Goal: Transaction & Acquisition: Purchase product/service

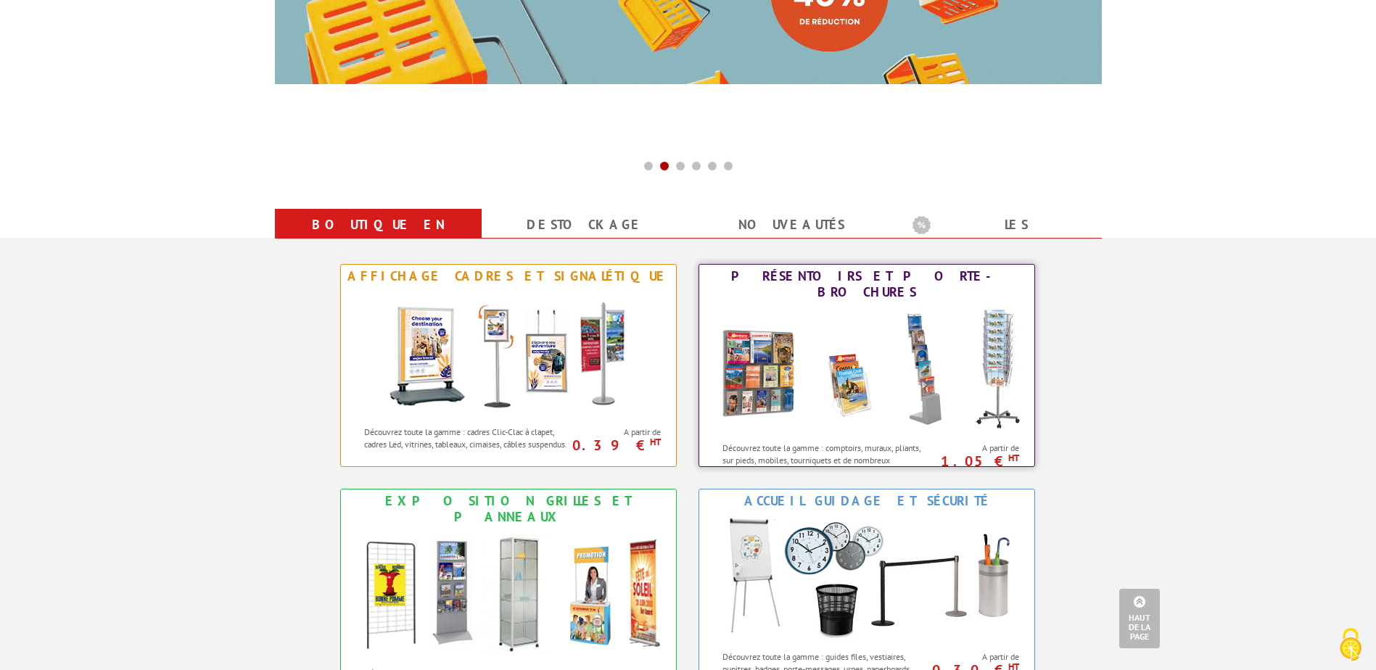
scroll to position [435, 0]
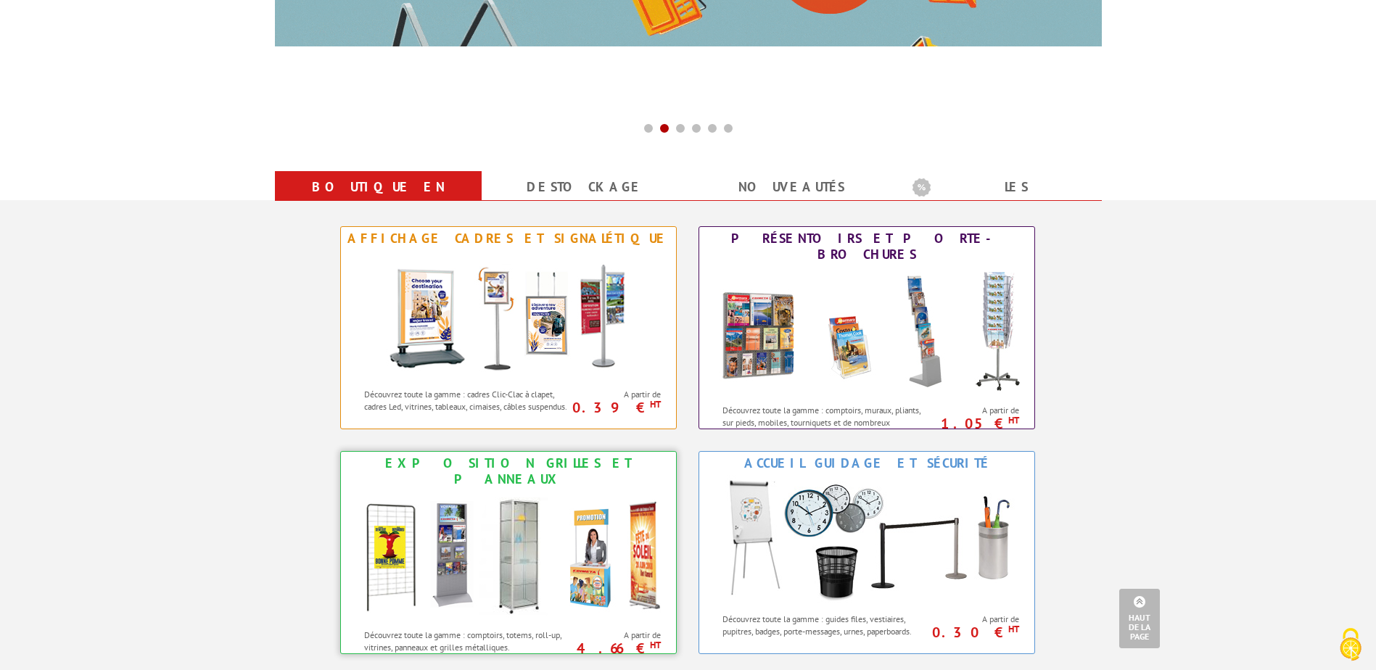
click at [456, 533] on img at bounding box center [508, 556] width 319 height 131
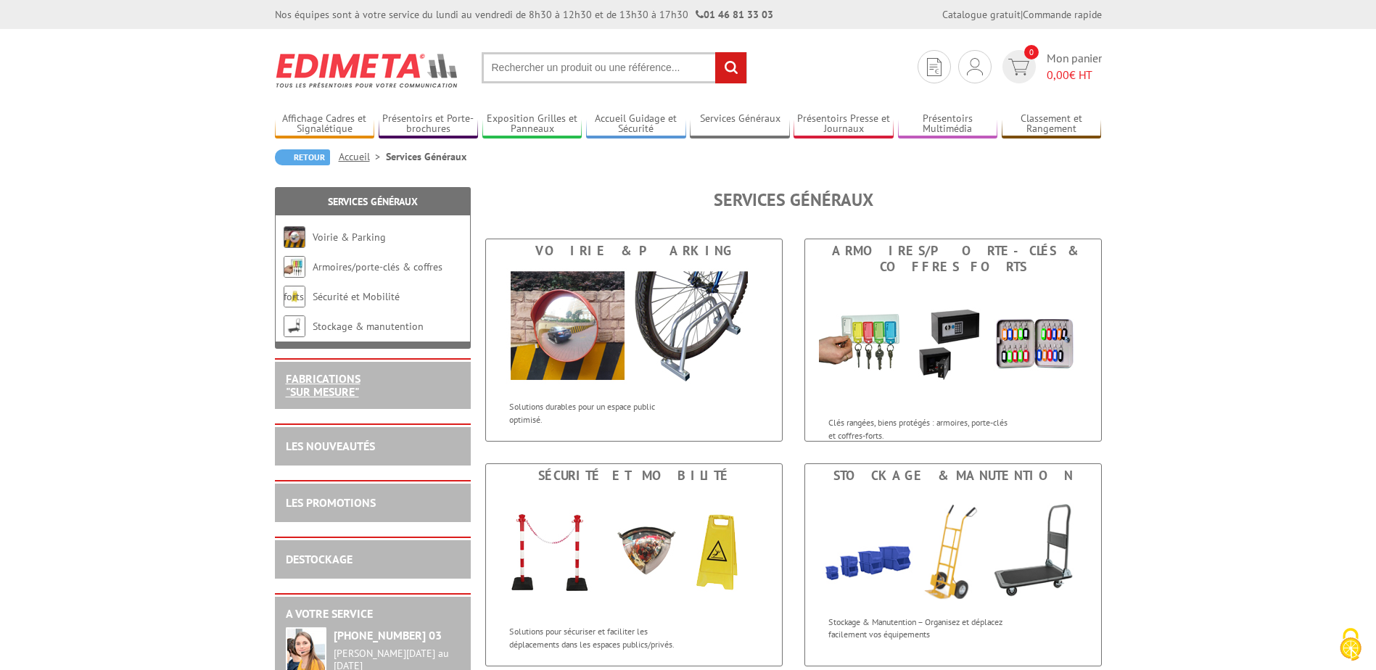
click at [337, 387] on link "FABRICATIONS "Sur Mesure"" at bounding box center [323, 385] width 75 height 28
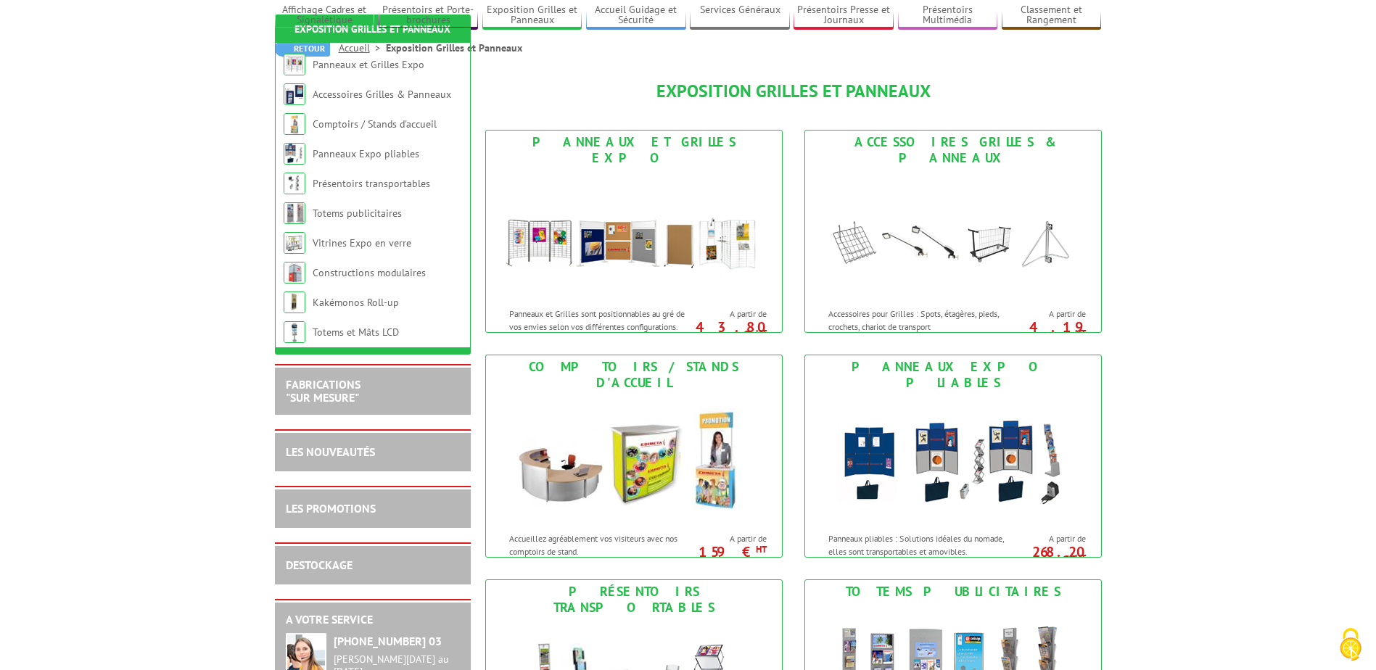
scroll to position [218, 0]
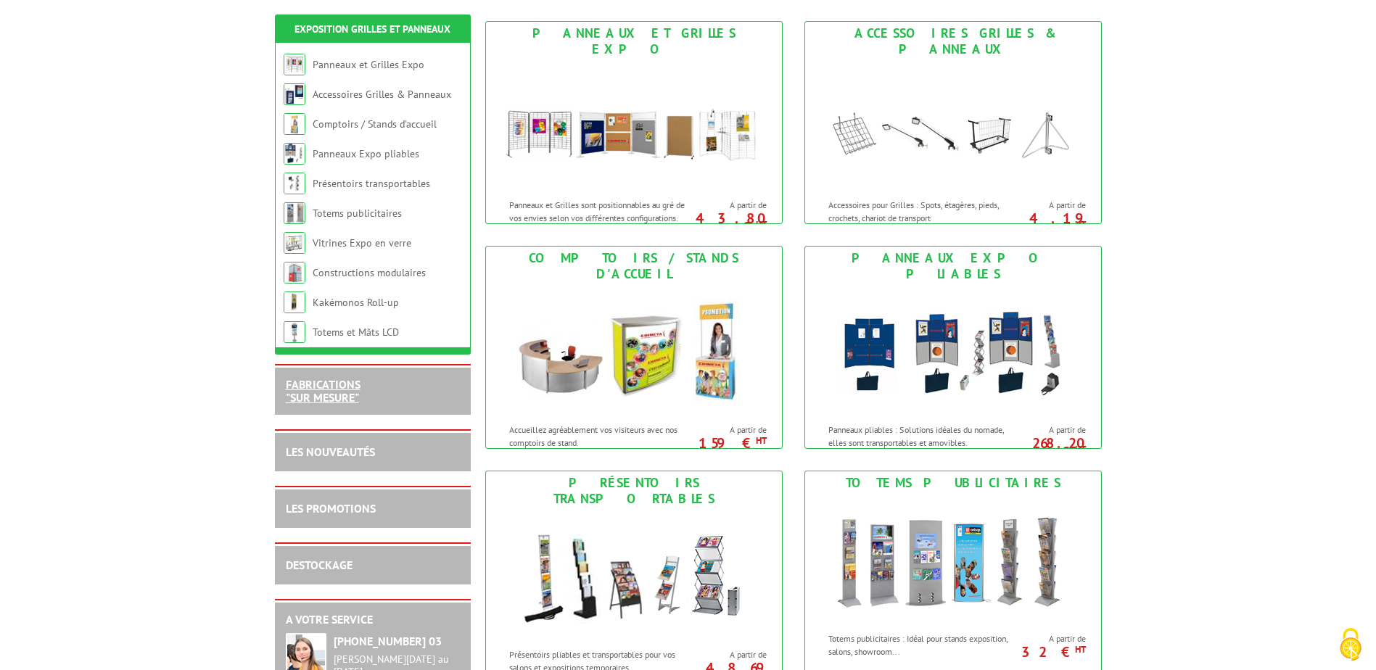
click at [322, 397] on link "FABRICATIONS "Sur Mesure"" at bounding box center [323, 391] width 75 height 28
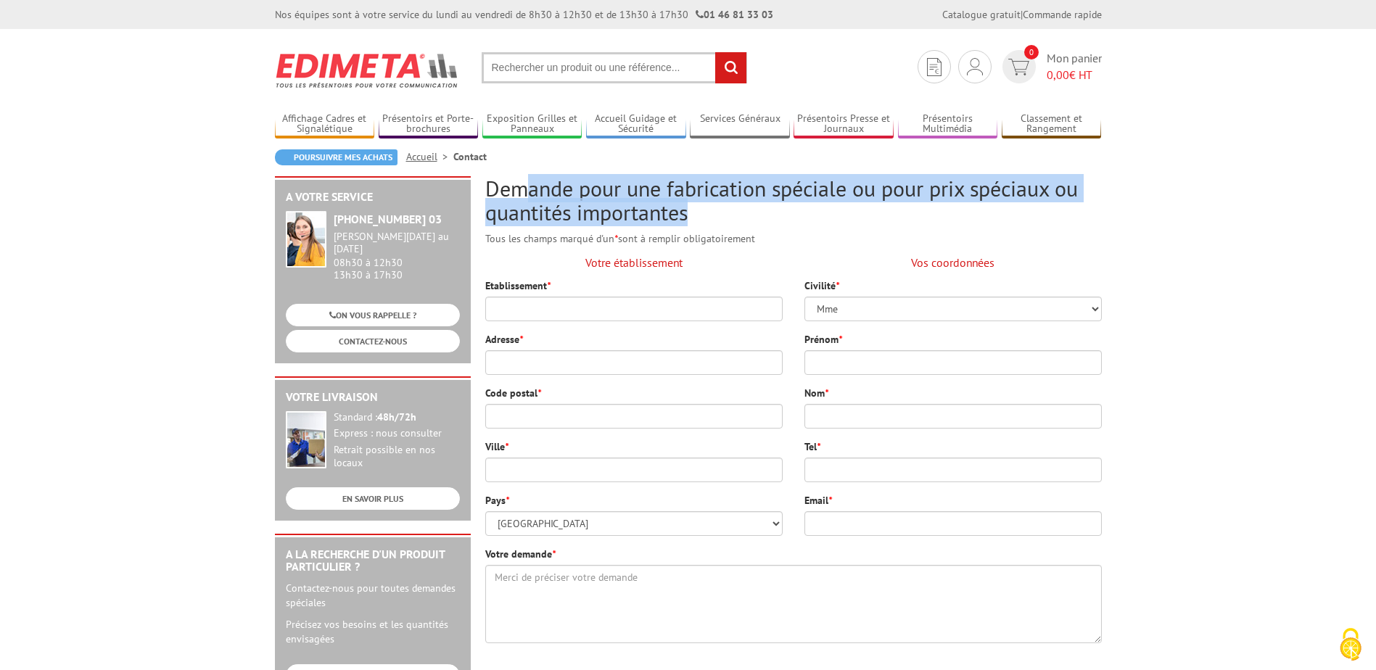
drag, startPoint x: 701, startPoint y: 213, endPoint x: 524, endPoint y: 201, distance: 177.5
click at [524, 201] on h2 "Demande pour une fabrication spéciale ou pour prix spéciaux ou quantités import…" at bounding box center [793, 200] width 617 height 48
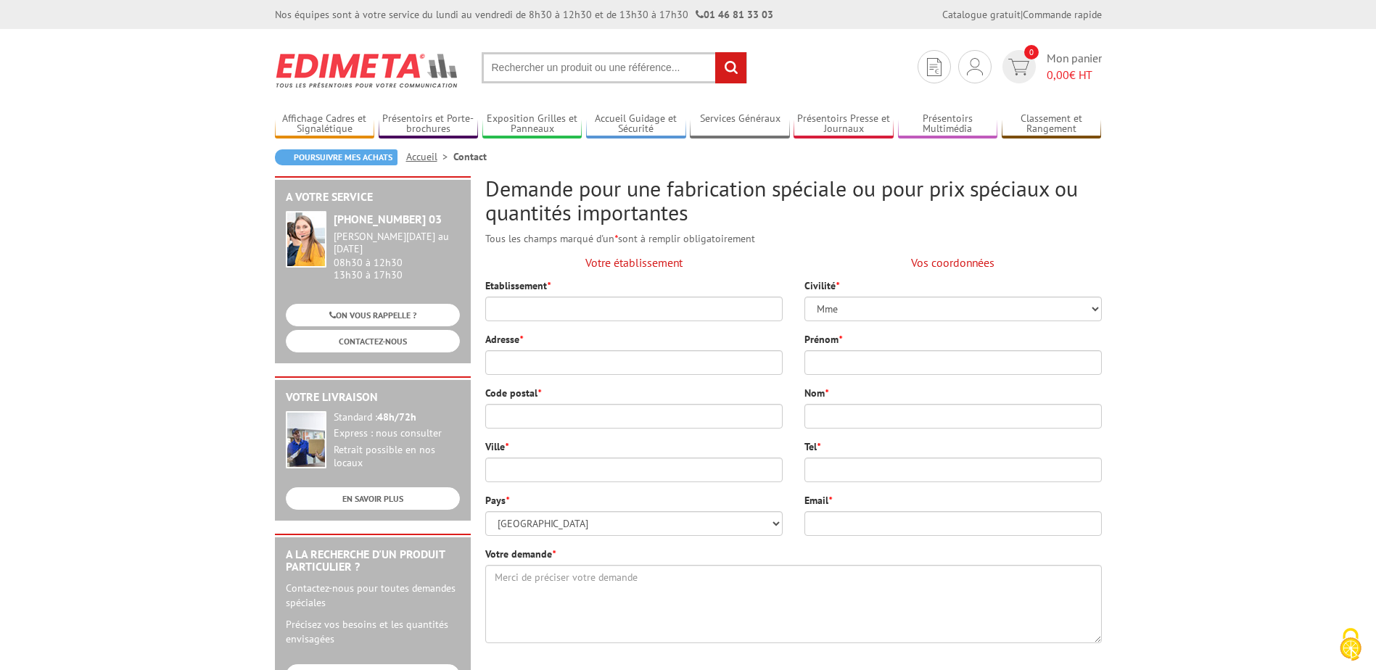
click at [751, 224] on div "Demande pour une fabrication spéciale ou pour prix spéciaux ou quantités import…" at bounding box center [793, 465] width 631 height 578
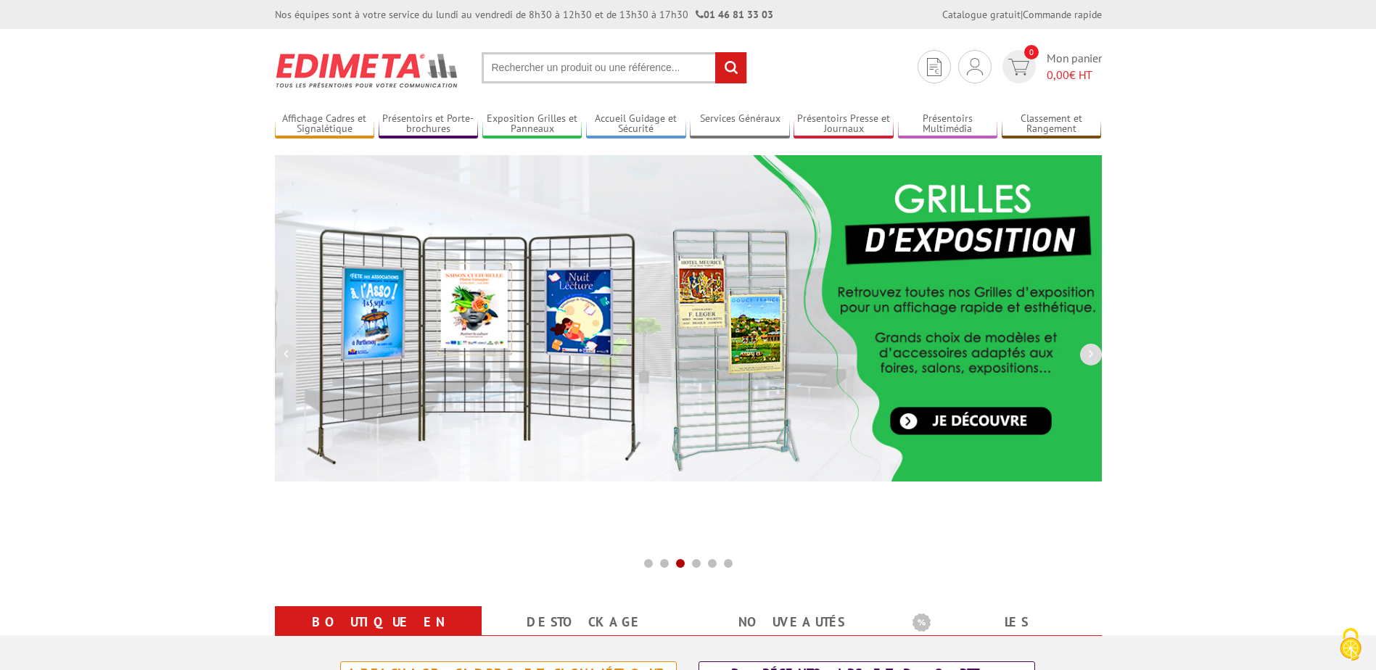
click at [604, 66] on input "text" at bounding box center [615, 67] width 266 height 31
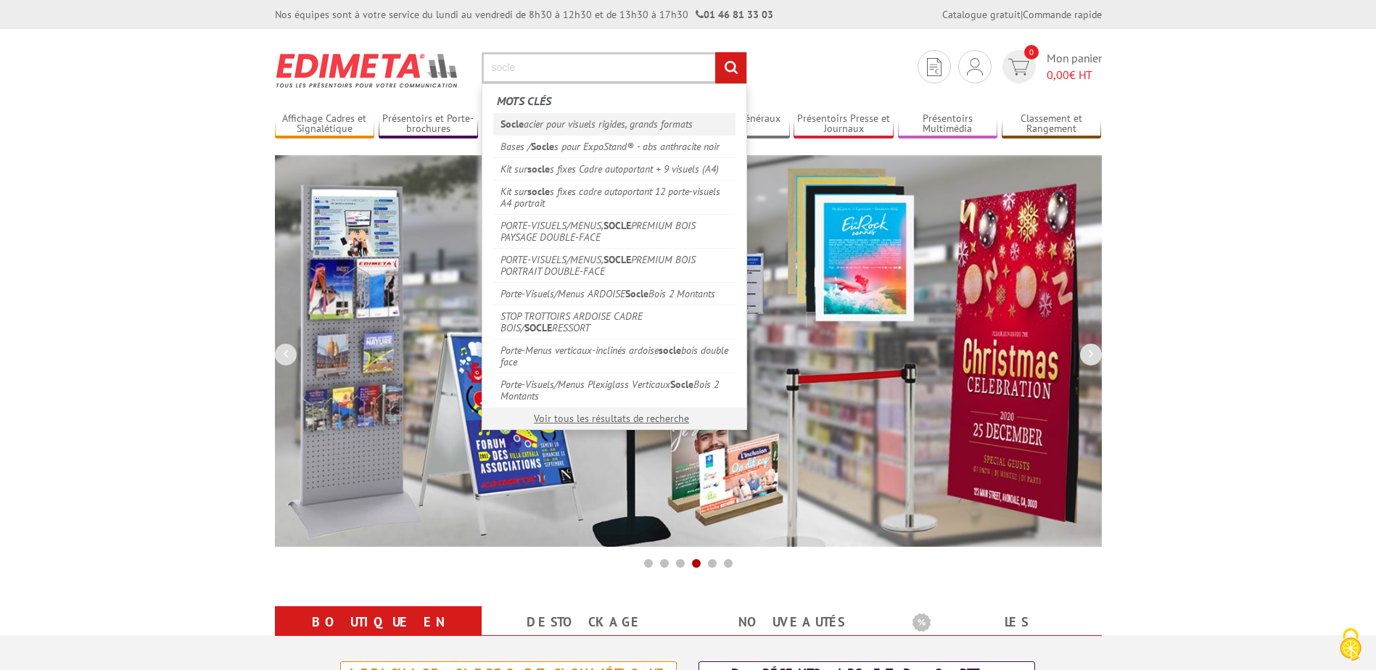
type input "socle"
click at [580, 126] on link "Socle acier pour visuels rigides, grands formats" at bounding box center [614, 124] width 242 height 22
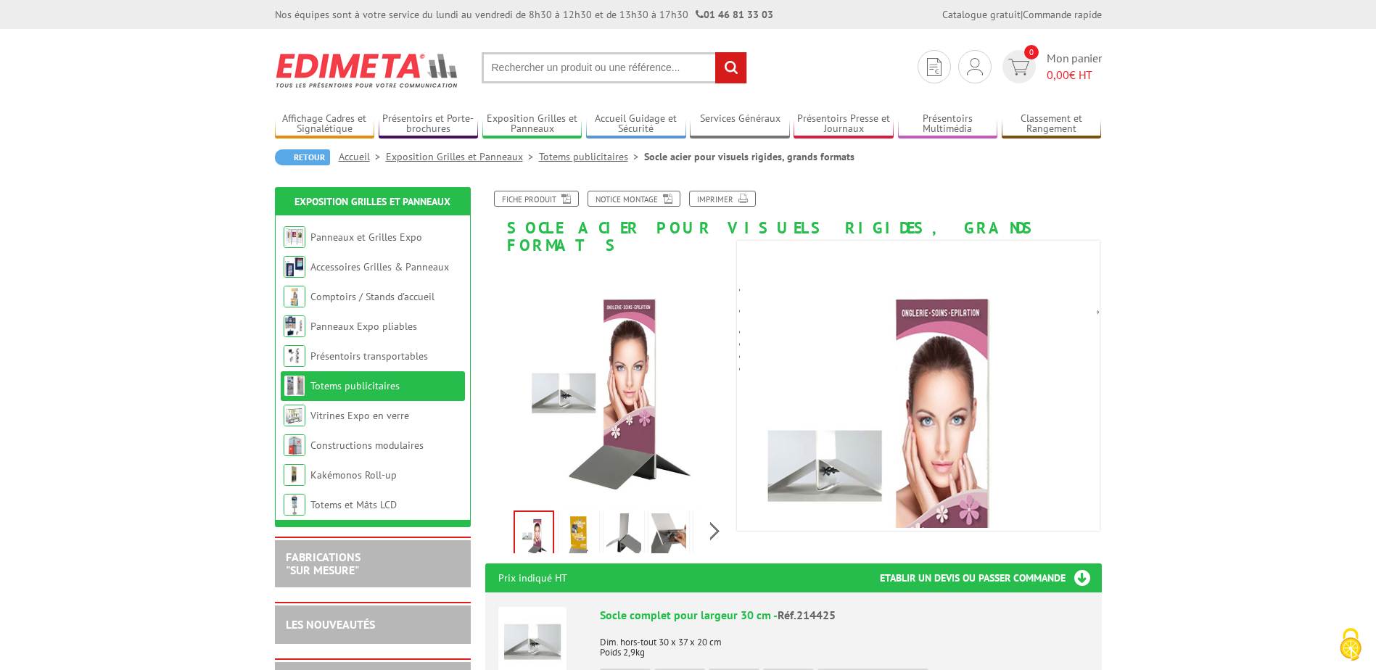
click at [842, 387] on img at bounding box center [902, 448] width 435 height 435
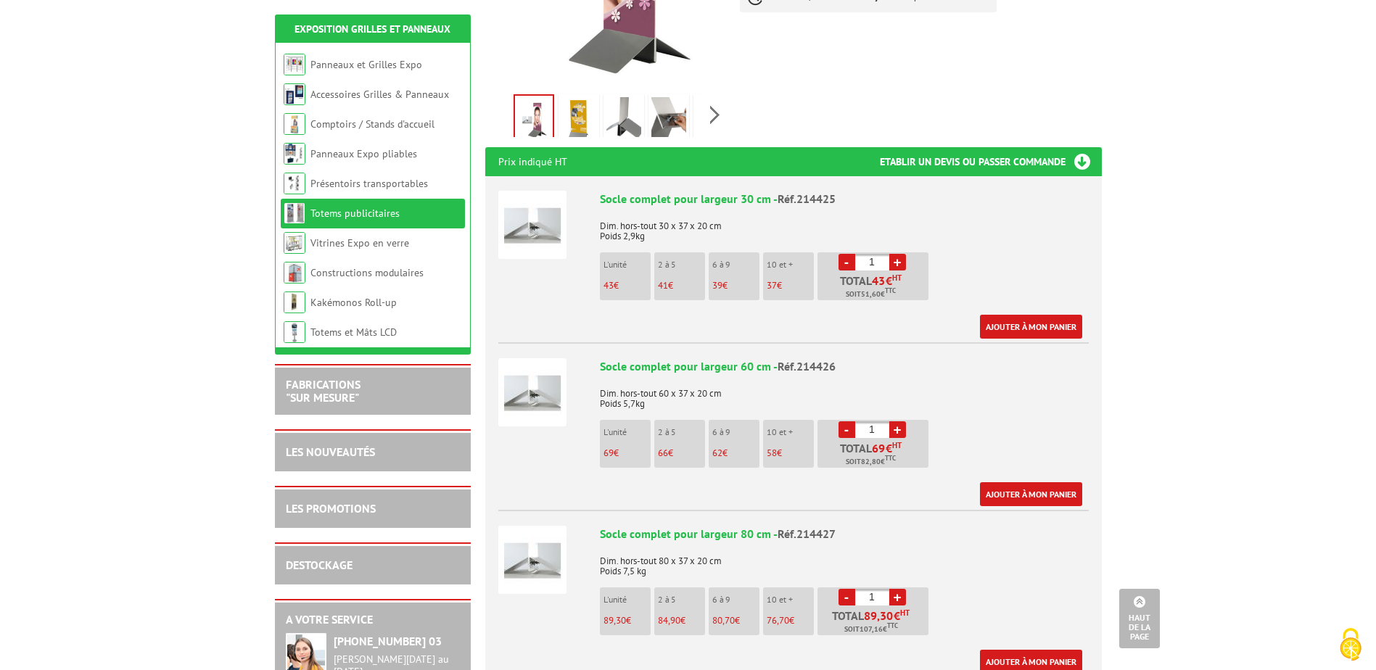
scroll to position [580, 0]
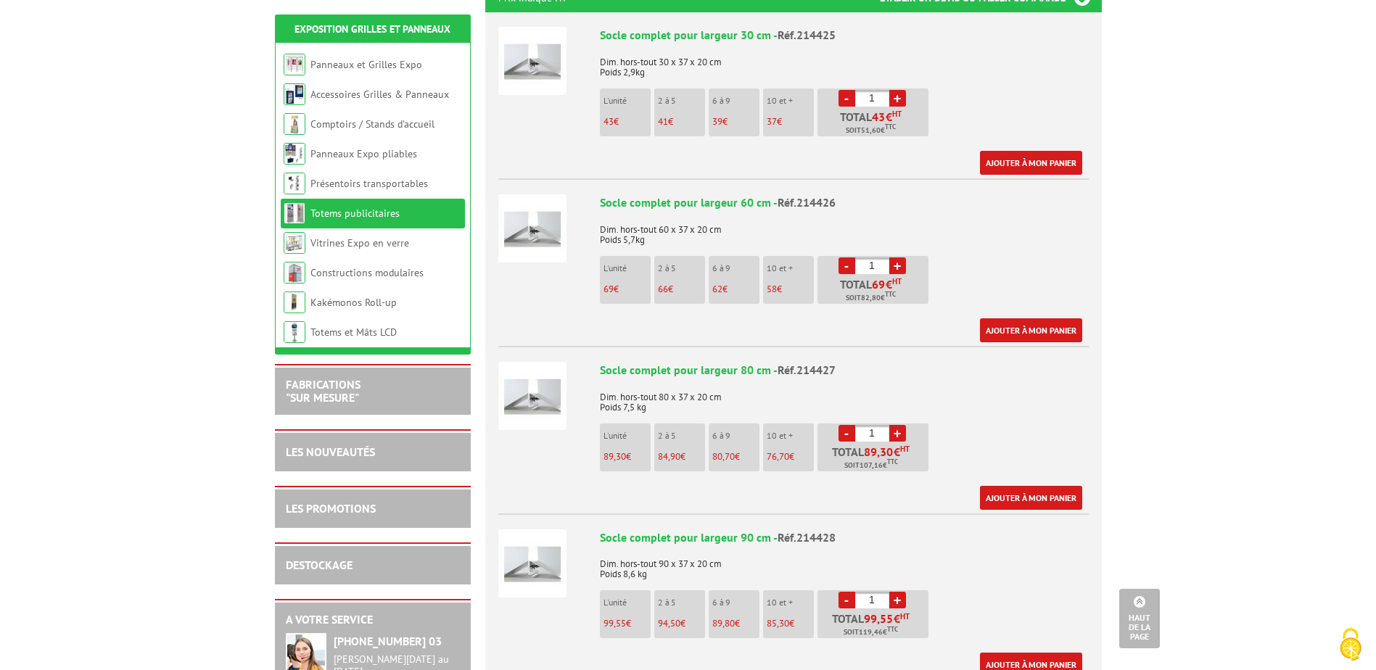
click at [900, 258] on link "+" at bounding box center [898, 266] width 17 height 17
click at [855, 258] on input "5" at bounding box center [872, 266] width 34 height 17
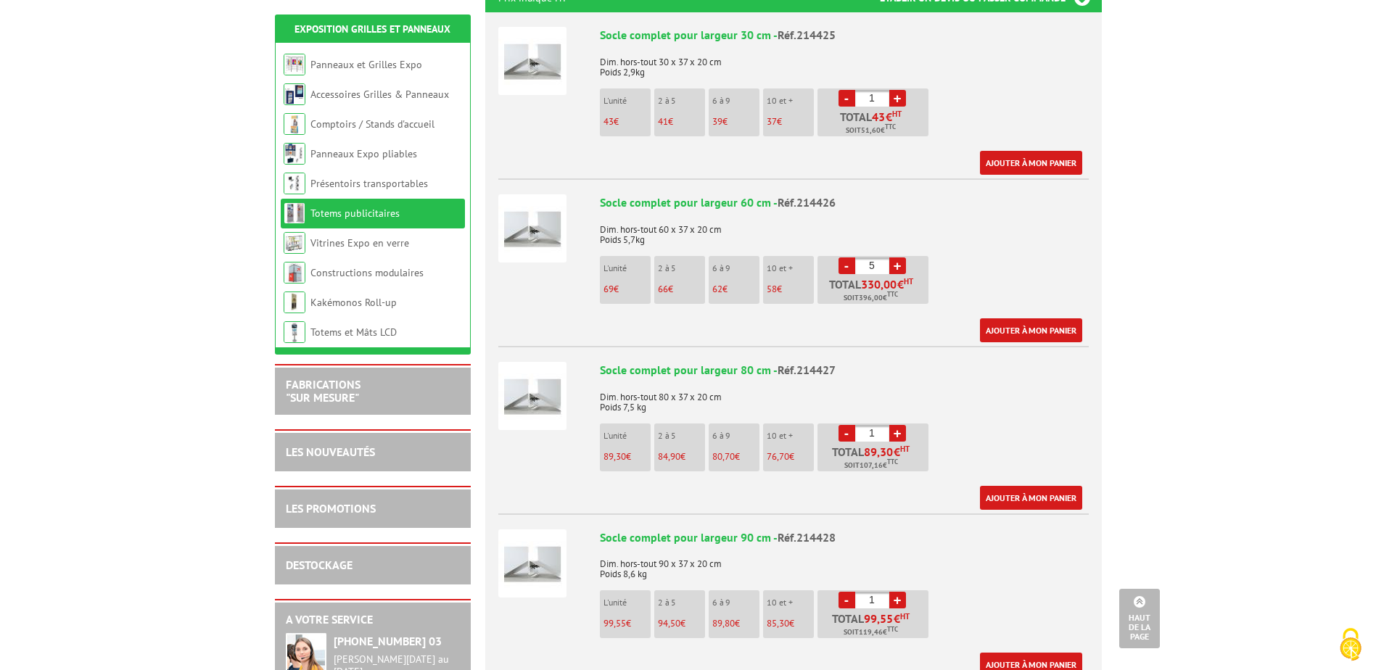
click at [845, 258] on link "-" at bounding box center [847, 266] width 17 height 17
click at [844, 258] on link "-" at bounding box center [847, 266] width 17 height 17
type input "1"
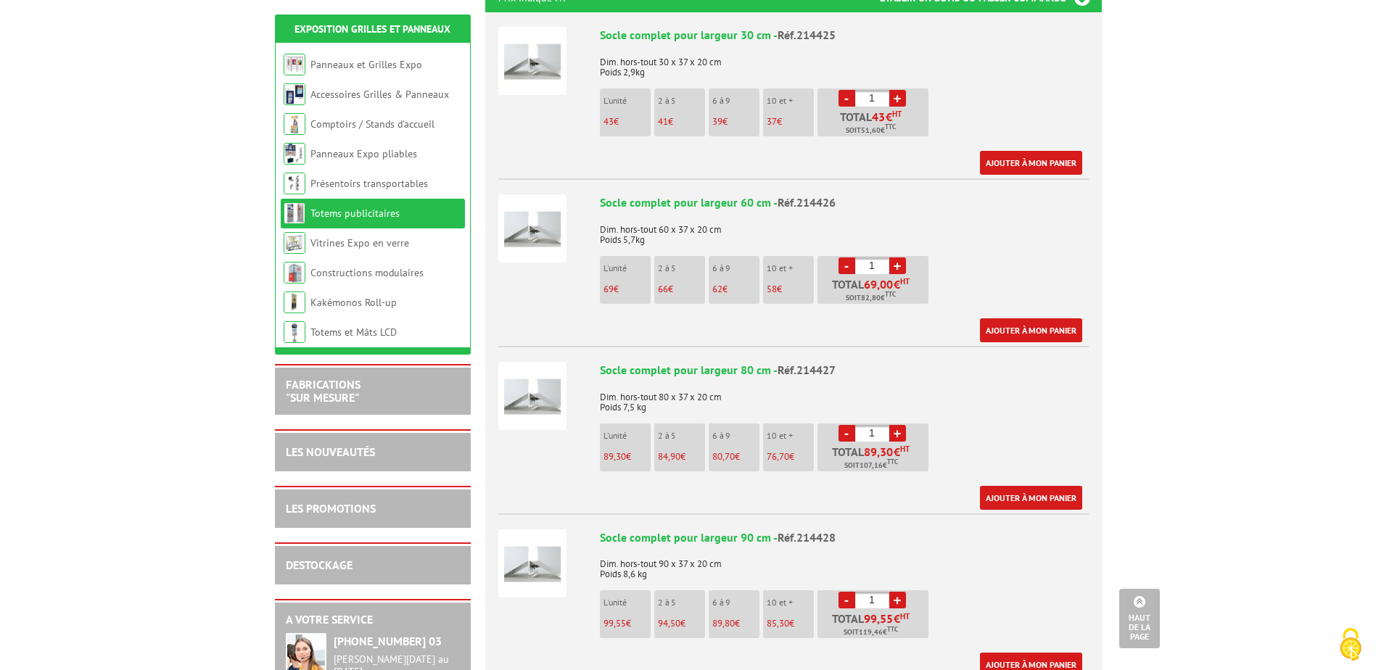
click at [829, 256] on li "- 1 + Total 69,00 € HT Soit 82,80 € TTC" at bounding box center [873, 280] width 111 height 48
click at [850, 258] on link "-" at bounding box center [847, 266] width 17 height 17
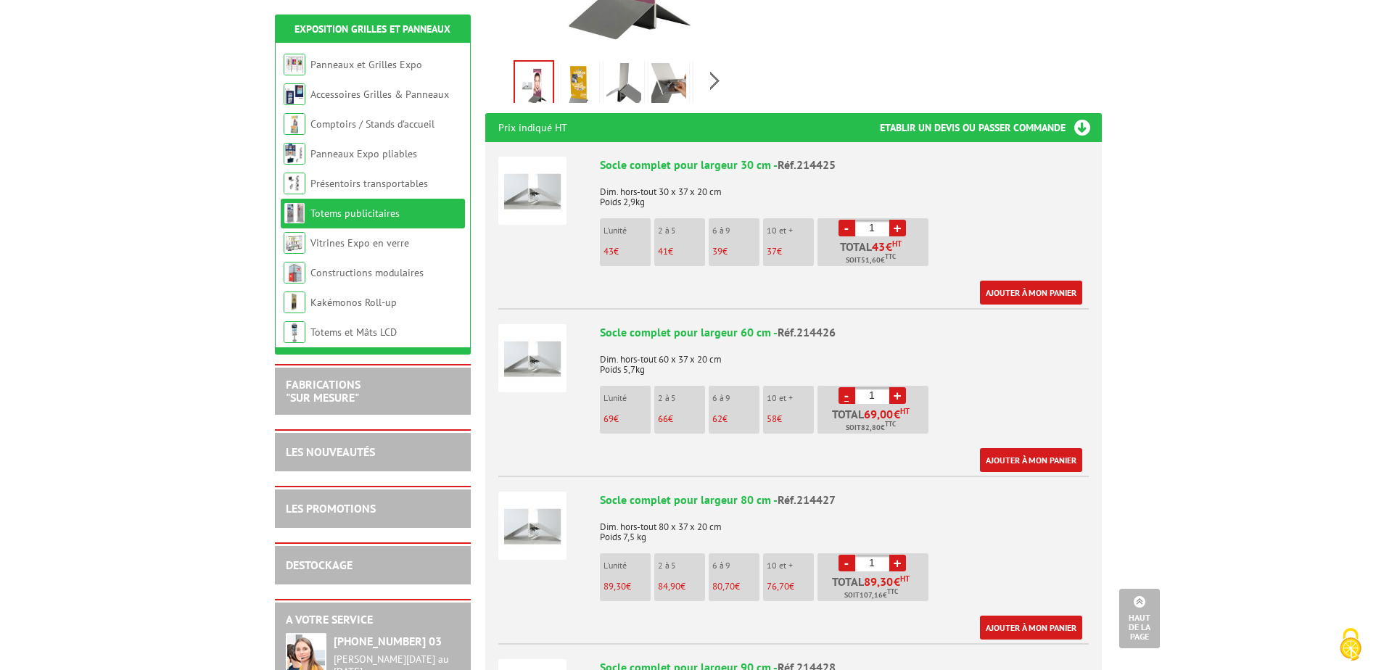
scroll to position [0, 0]
